Goal: Browse casually

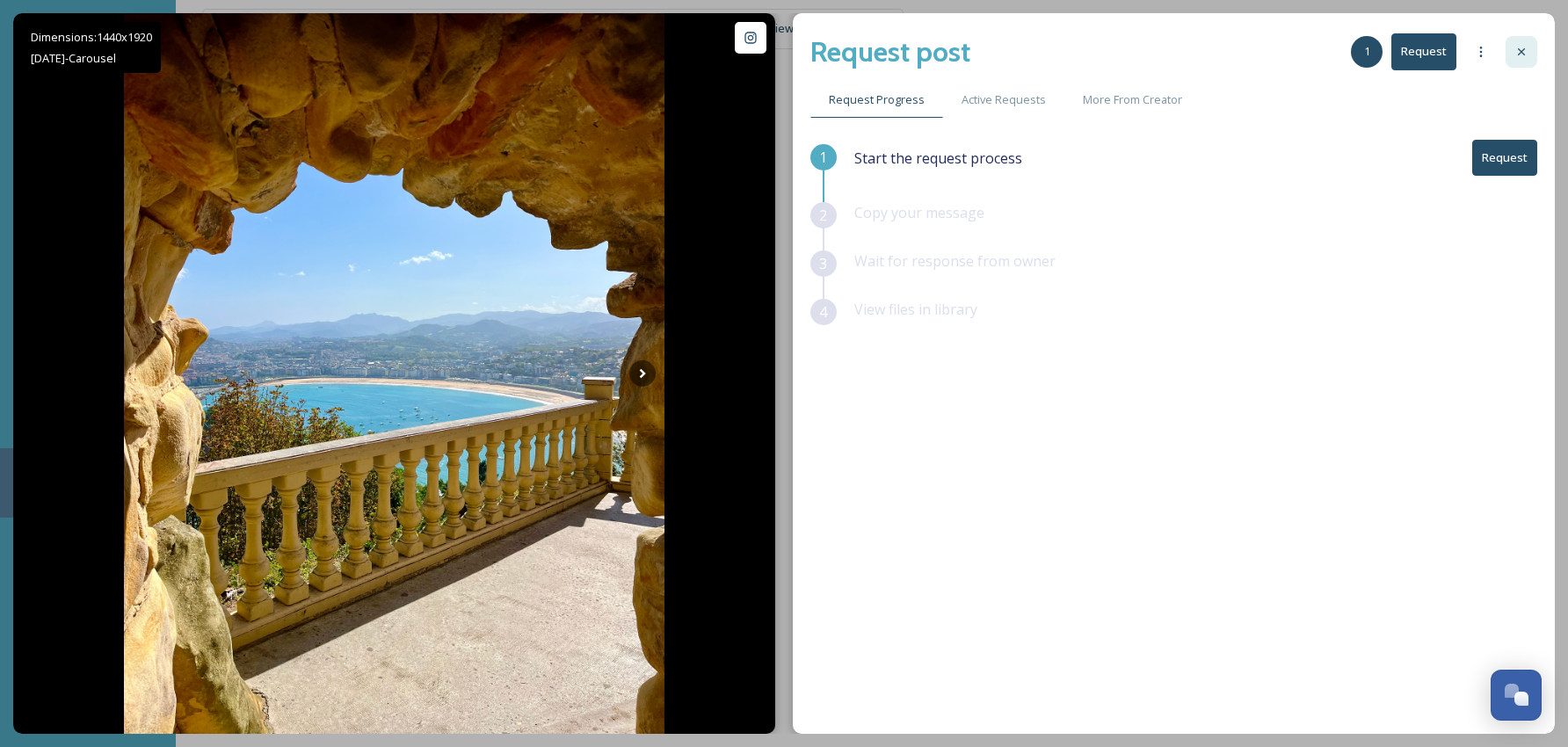
click at [1524, 50] on icon at bounding box center [1521, 51] width 7 height 7
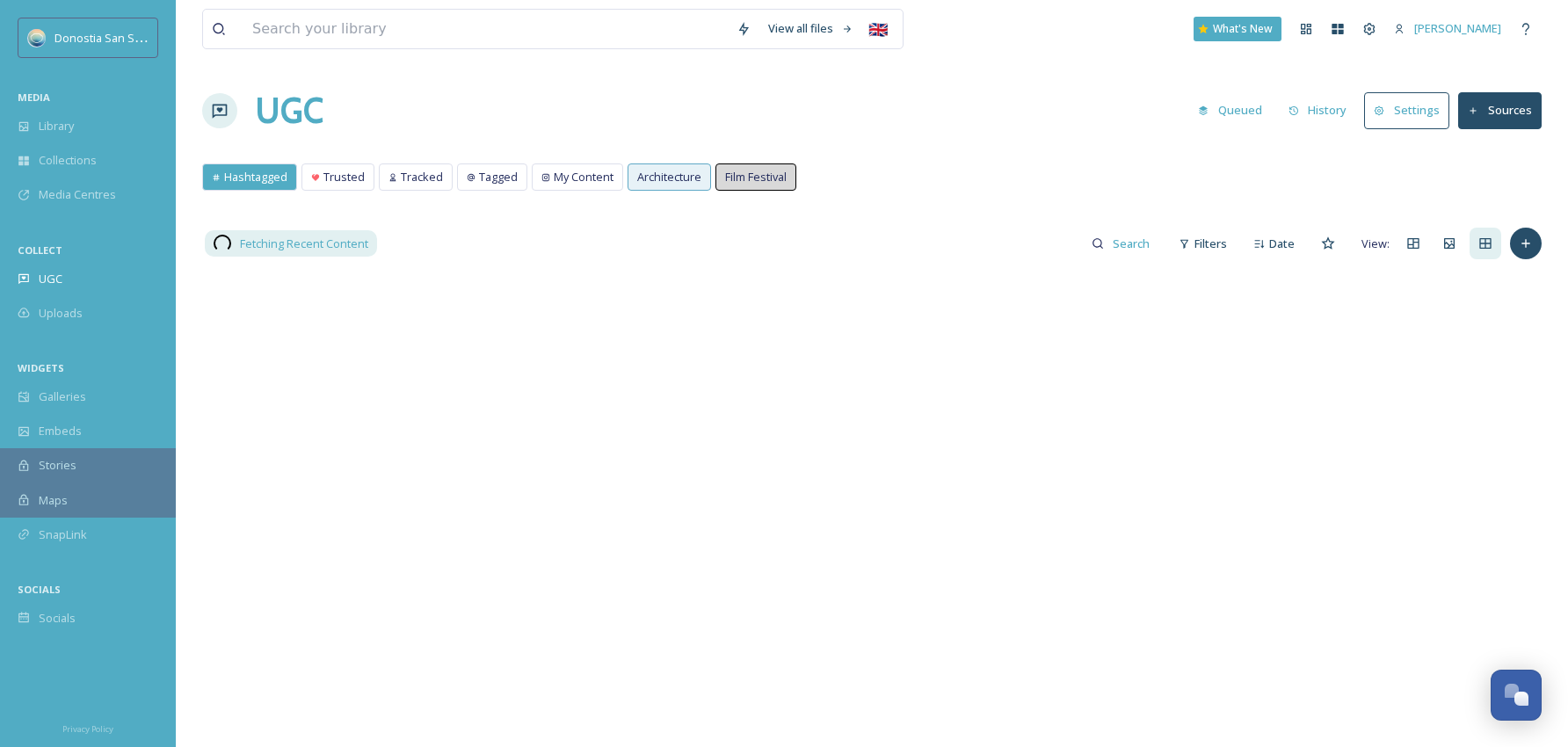
scroll to position [5, 0]
